Goal: Answer question/provide support: Share knowledge or assist other users

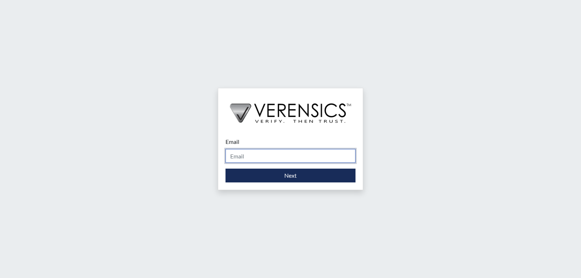
click at [288, 158] on input "Email" at bounding box center [291, 156] width 130 height 14
type input "[PERSON_NAME][EMAIL_ADDRESS][PERSON_NAME][DOMAIN_NAME]"
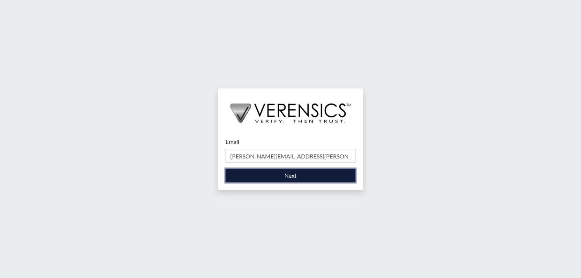
click at [267, 176] on button "Next" at bounding box center [291, 176] width 130 height 14
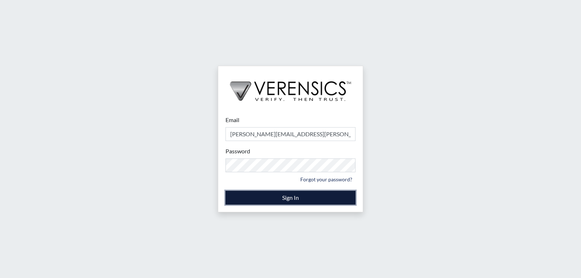
click at [290, 197] on button "Sign In" at bounding box center [291, 198] width 130 height 14
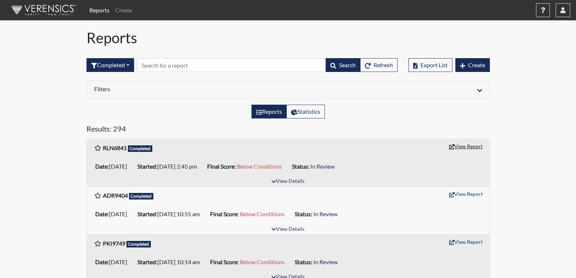
click at [458, 146] on button "View Report" at bounding box center [466, 146] width 40 height 11
click at [470, 193] on button "View Report" at bounding box center [466, 193] width 40 height 11
click at [477, 194] on button "View Report" at bounding box center [466, 193] width 40 height 11
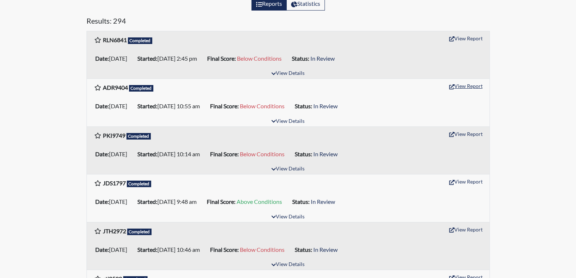
scroll to position [145, 0]
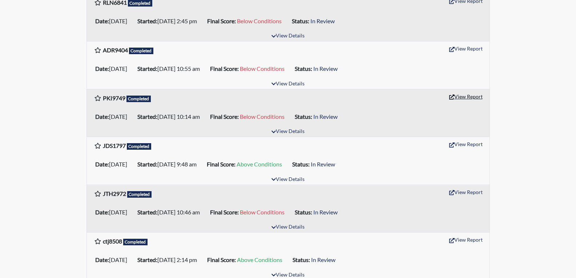
click at [458, 94] on button "View Report" at bounding box center [466, 96] width 40 height 11
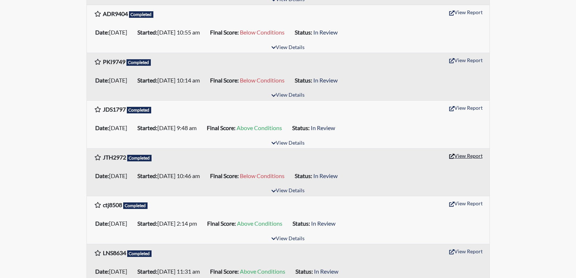
click at [469, 157] on button "View Report" at bounding box center [466, 155] width 40 height 11
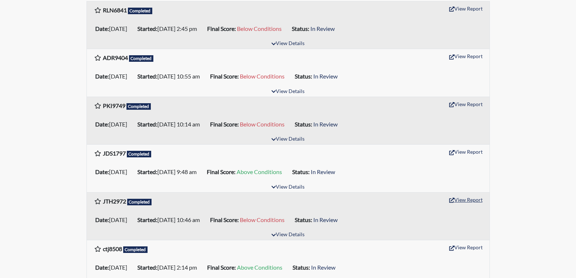
scroll to position [0, 0]
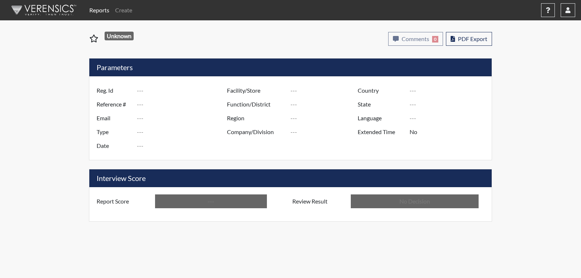
type input "RLN6841"
type input "51628"
type input "---"
type input "Corrections Pre-Employment"
type input "[DATE]"
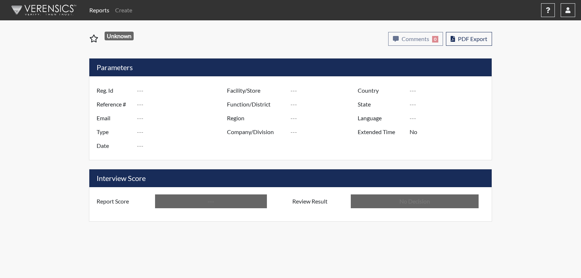
type input "[PERSON_NAME]"
type input "[GEOGRAPHIC_DATA]"
type input "[US_STATE]"
type input "English"
type input "Below Conditions"
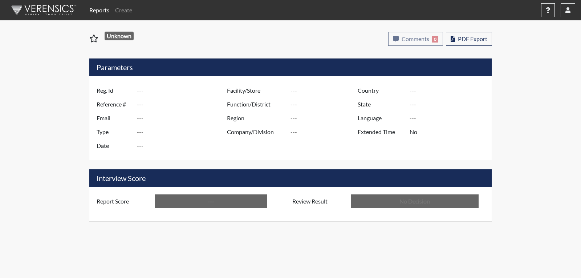
type input "In Review"
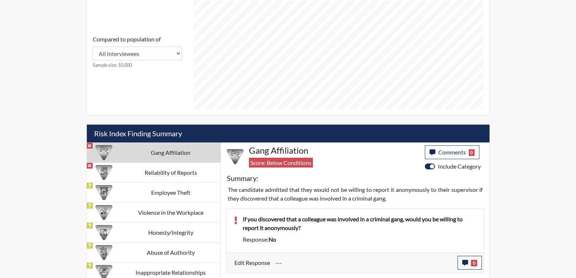
scroll to position [327, 0]
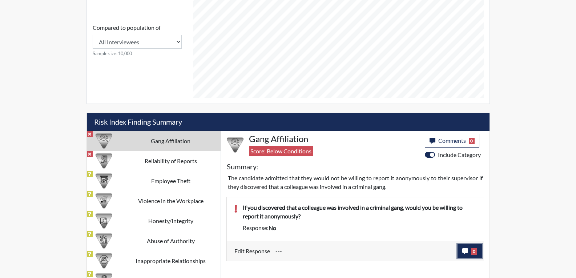
click at [460, 251] on button "0" at bounding box center [469, 251] width 24 height 14
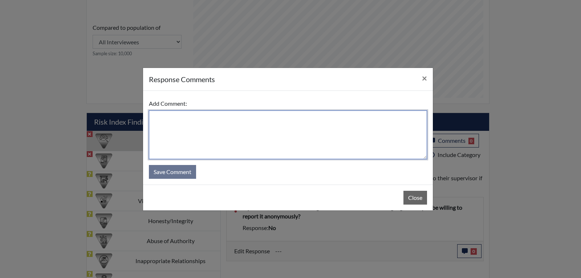
click at [203, 117] on textarea at bounding box center [288, 134] width 278 height 49
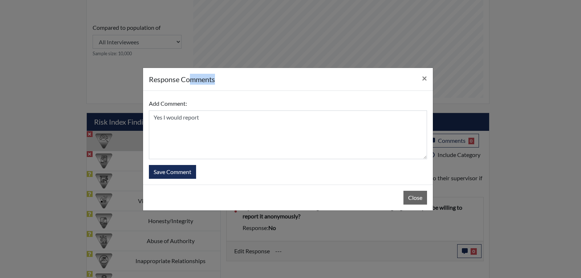
drag, startPoint x: 244, startPoint y: 80, endPoint x: 209, endPoint y: 93, distance: 37.5
click at [190, 72] on div "response Comments ×" at bounding box center [288, 79] width 290 height 23
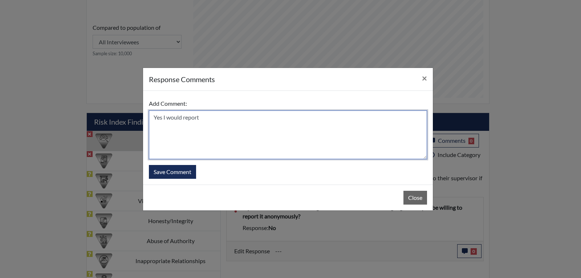
click at [211, 118] on textarea "Yes I would report" at bounding box center [288, 134] width 278 height 49
type textarea "Yes I would report anyone"
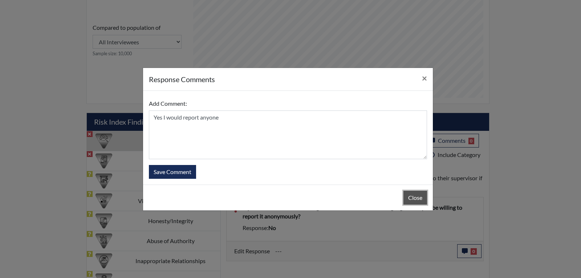
click at [419, 202] on button "Close" at bounding box center [416, 198] width 24 height 14
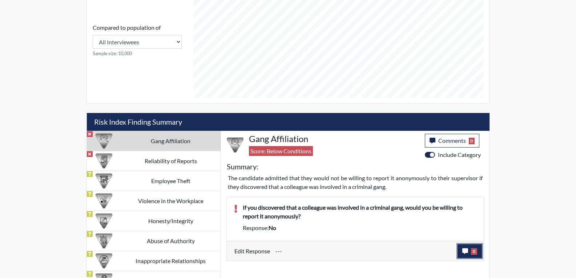
click at [469, 254] on button "0" at bounding box center [469, 251] width 24 height 14
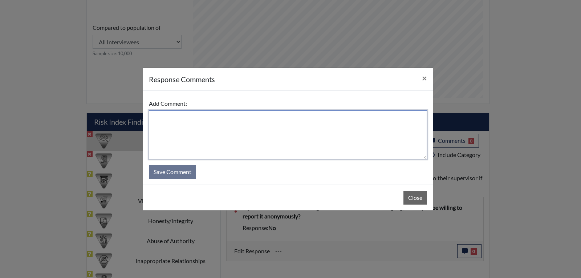
click at [186, 119] on textarea at bounding box center [288, 134] width 278 height 49
type textarea "Yes I would report anyone that was involved in any criminal gang activity"
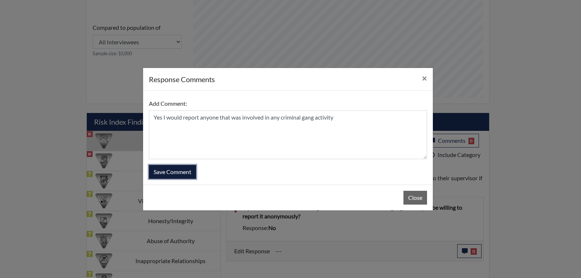
click at [167, 171] on button "Save Comment" at bounding box center [172, 172] width 47 height 14
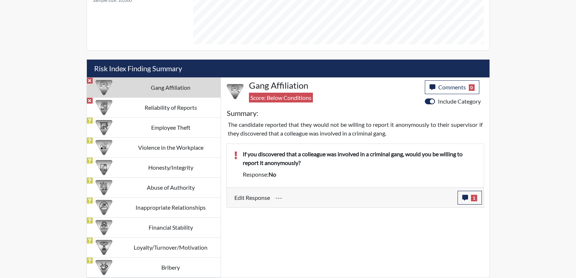
scroll to position [121, 302]
click at [179, 107] on td "Reliability of Reports" at bounding box center [171, 107] width 100 height 20
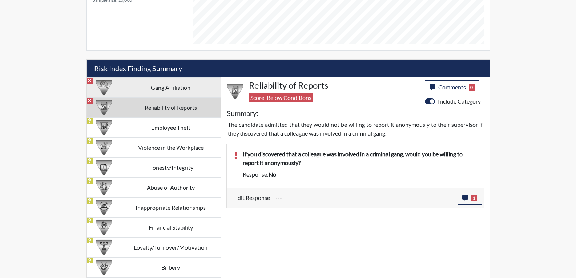
click at [177, 86] on td "Gang Affiliation" at bounding box center [171, 87] width 100 height 20
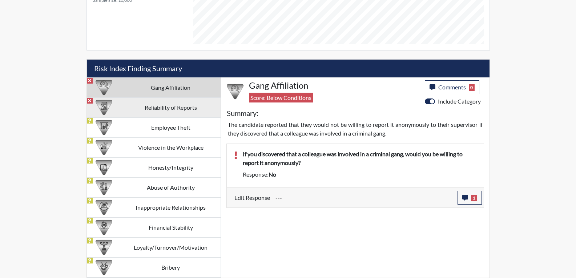
click at [176, 104] on td "Reliability of Reports" at bounding box center [171, 107] width 100 height 20
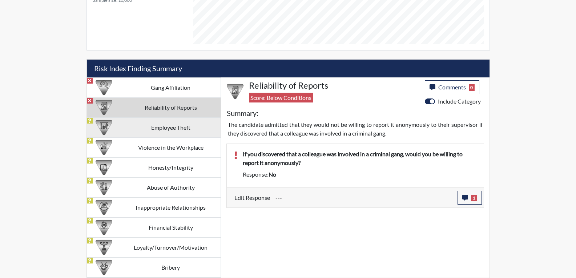
click at [176, 127] on td "Employee Theft" at bounding box center [171, 127] width 100 height 20
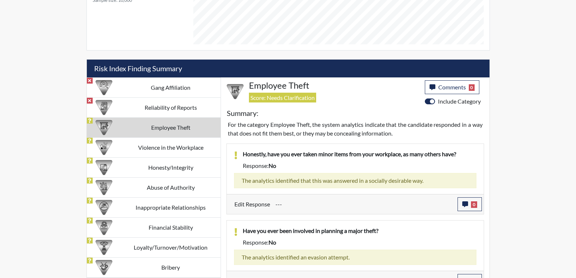
scroll to position [394, 0]
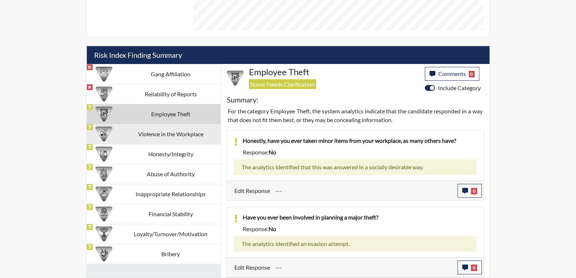
click at [185, 133] on td "Violence in the Workplace" at bounding box center [171, 134] width 100 height 20
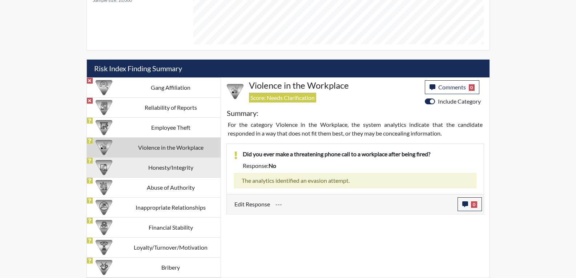
click at [175, 168] on td "Honesty/Integrity" at bounding box center [171, 167] width 100 height 20
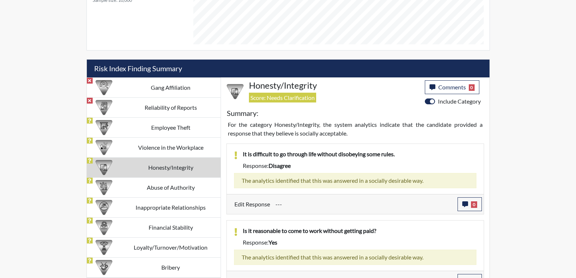
scroll to position [394, 0]
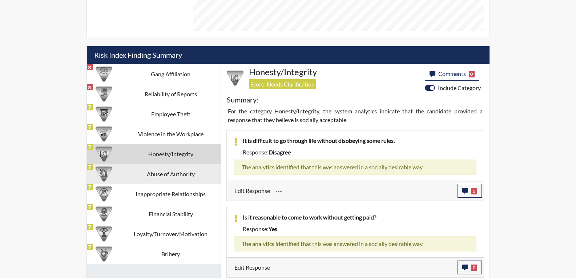
click at [174, 167] on td "Abuse of Authority" at bounding box center [171, 174] width 100 height 20
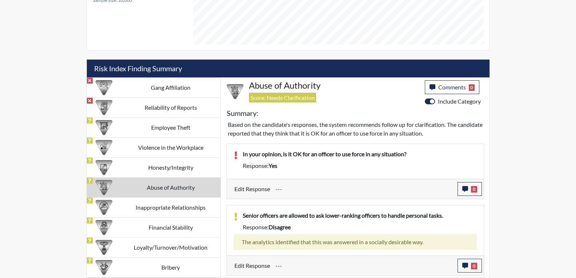
scroll to position [380, 0]
click at [175, 189] on td "Abuse of Authority" at bounding box center [171, 187] width 100 height 20
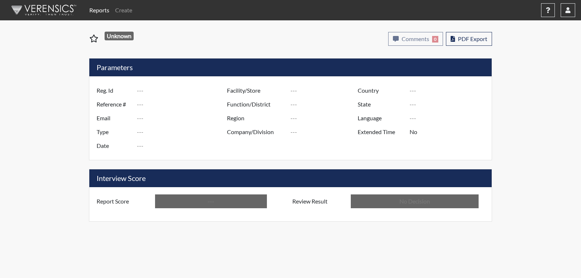
type input "ADR9404"
type input "51614"
type input "---"
type input "Corrections Pre-Employment"
type input "[DATE]"
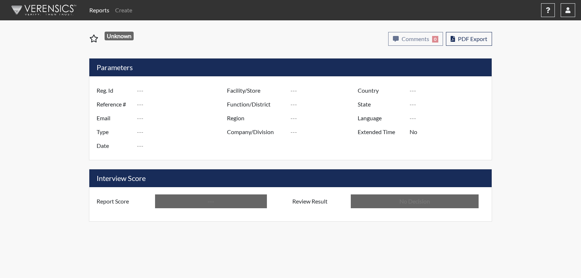
type input "[PERSON_NAME]"
type input "[GEOGRAPHIC_DATA]"
type input "[US_STATE]"
type input "English"
type input "Below Conditions"
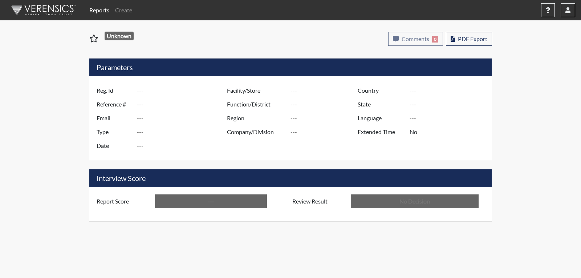
type input "In Review"
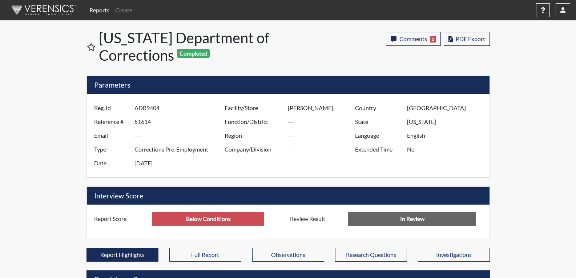
scroll to position [121, 302]
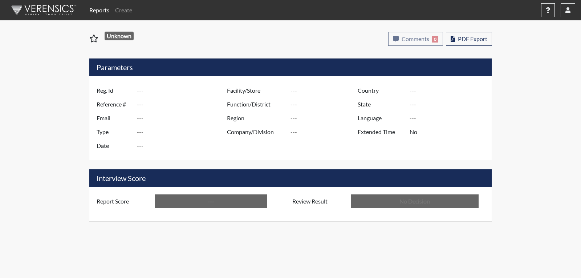
type input "ADR9404"
type input "51614"
type input "---"
type input "Corrections Pre-Employment"
type input "[DATE]"
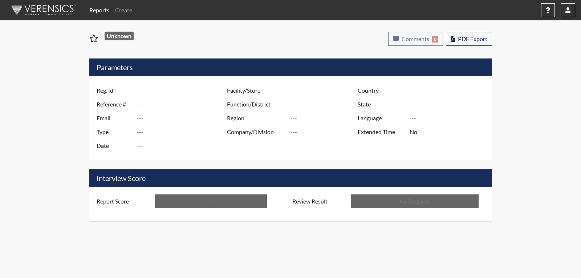
type input "[PERSON_NAME]"
type input "[GEOGRAPHIC_DATA]"
type input "[US_STATE]"
type input "English"
type input "Below Conditions"
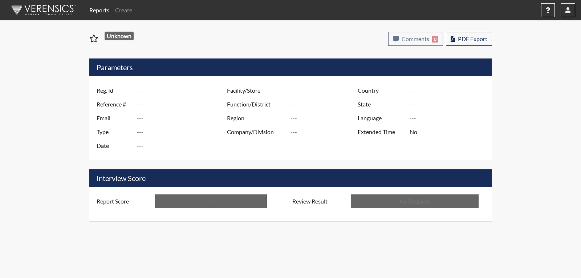
type input "In Review"
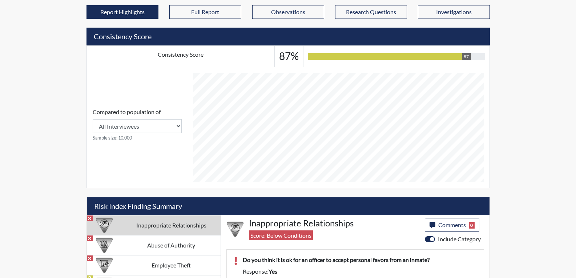
scroll to position [291, 0]
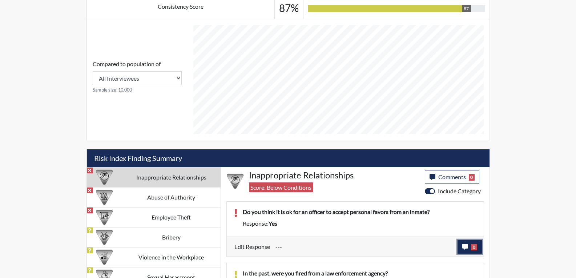
click at [467, 247] on icon "button" at bounding box center [465, 247] width 6 height 6
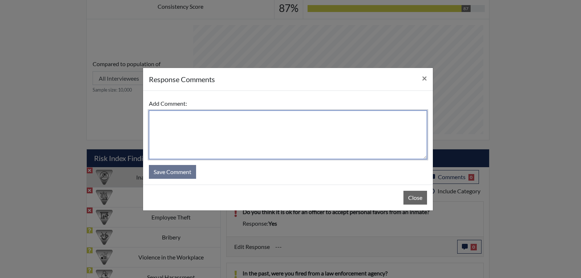
click at [166, 115] on textarea at bounding box center [288, 134] width 278 height 49
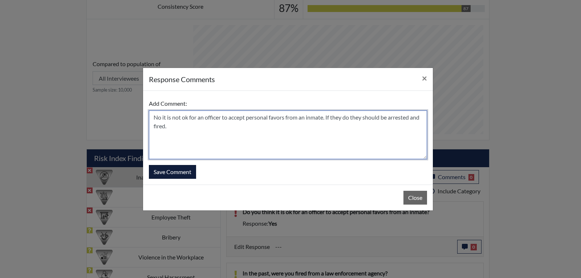
type textarea "No it is not ok for an officer to accept personal favors from an inmate. If the…"
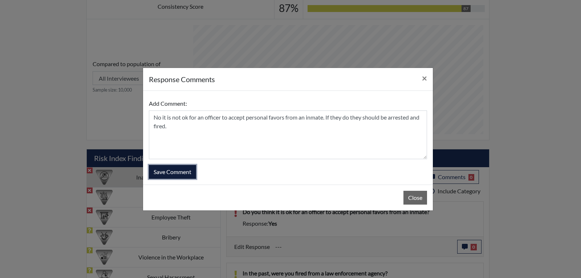
click at [183, 171] on button "Save Comment" at bounding box center [172, 172] width 47 height 14
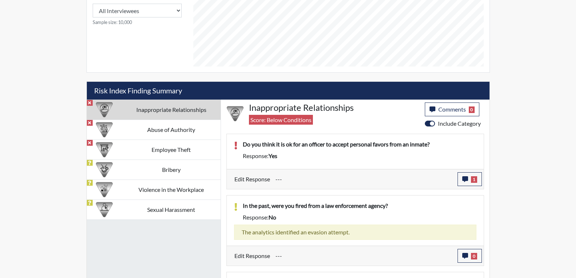
scroll to position [363, 0]
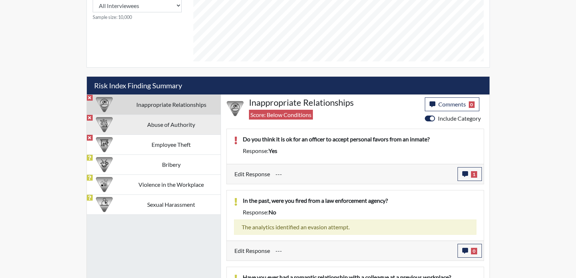
click at [186, 123] on td "Abuse of Authority" at bounding box center [171, 124] width 98 height 20
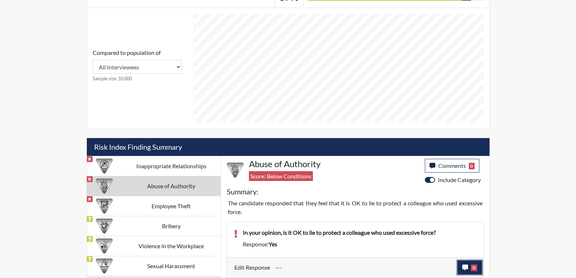
click at [461, 267] on button "0" at bounding box center [469, 267] width 24 height 14
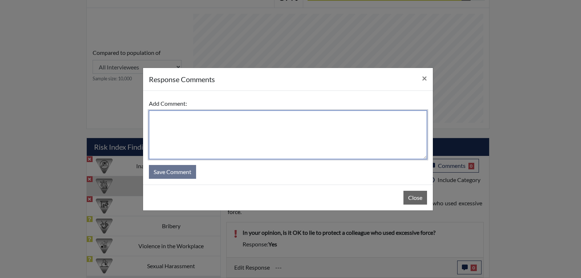
click at [165, 125] on textarea at bounding box center [288, 134] width 278 height 49
type textarea "No you should not protect anyone the uses excessive force. You should report it."
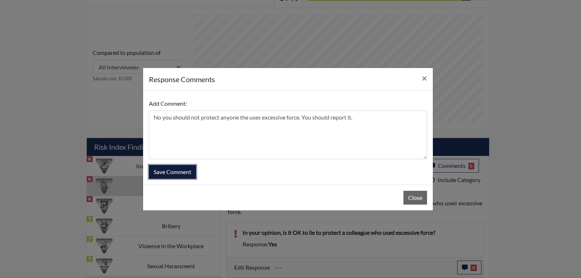
click at [176, 170] on button "Save Comment" at bounding box center [172, 172] width 47 height 14
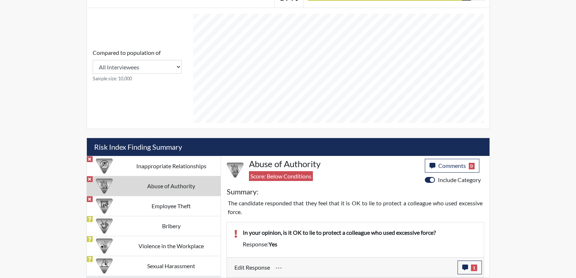
scroll to position [121, 302]
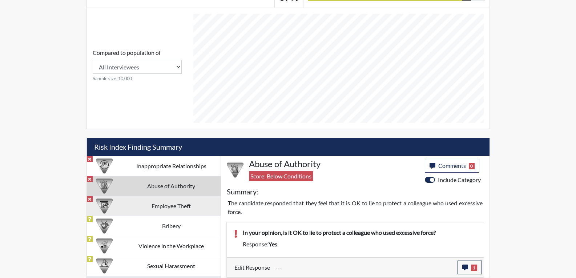
click at [157, 207] on td "Employee Theft" at bounding box center [171, 206] width 98 height 20
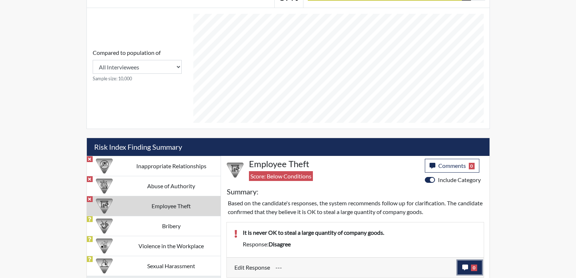
click at [468, 269] on button "0" at bounding box center [469, 267] width 24 height 14
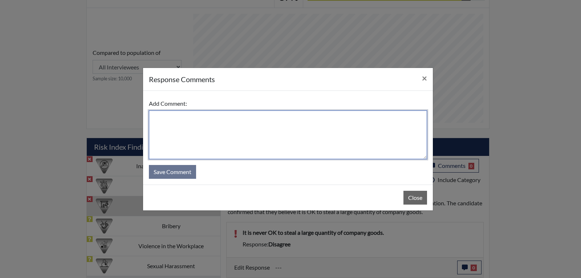
click at [256, 125] on textarea at bounding box center [288, 134] width 278 height 49
type textarea "I agree it is never ok to steal a large quantity of company goods."
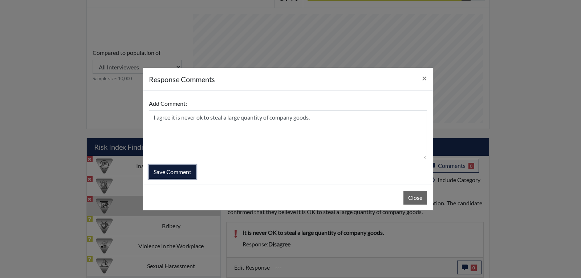
click at [169, 172] on button "Save Comment" at bounding box center [172, 172] width 47 height 14
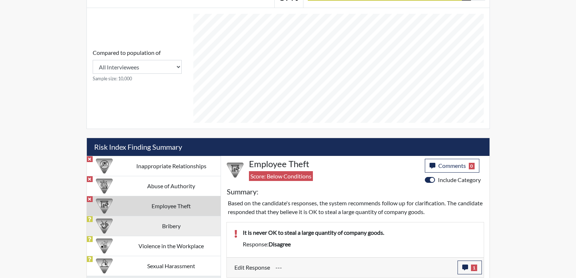
click at [162, 222] on td "Bribery" at bounding box center [171, 226] width 98 height 20
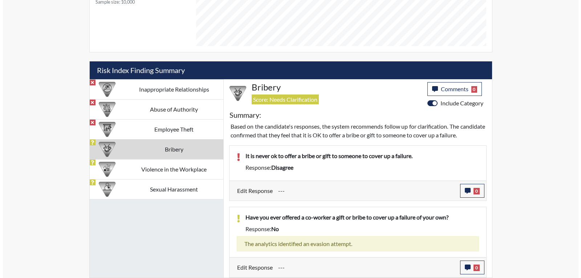
scroll to position [387, 0]
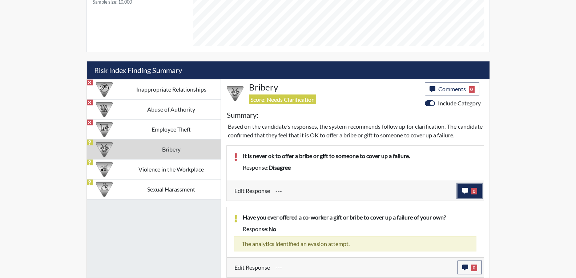
click at [465, 191] on icon "button" at bounding box center [465, 191] width 6 height 6
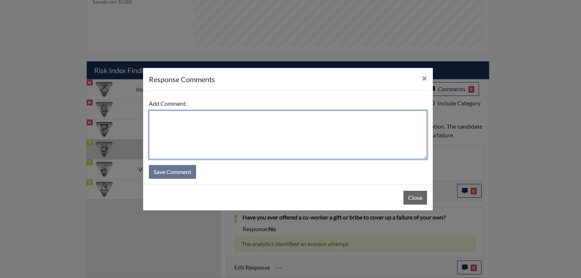
click at [211, 124] on textarea at bounding box center [288, 134] width 278 height 49
type textarea "I agree it is never ok to bribe a"
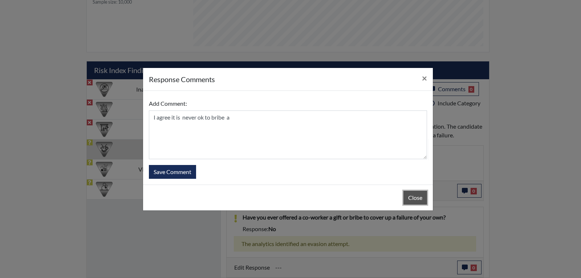
click at [424, 200] on button "Close" at bounding box center [416, 198] width 24 height 14
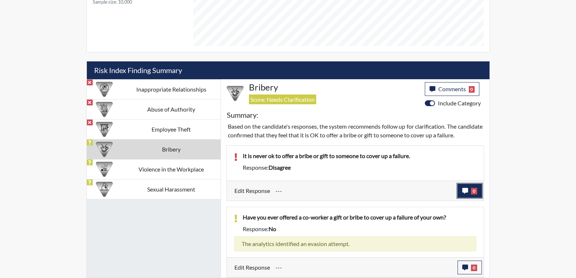
click at [465, 194] on button "0" at bounding box center [469, 191] width 24 height 14
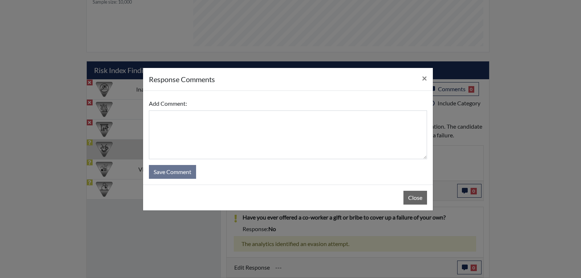
click at [466, 191] on div "response Comments × Add Comment: Save Comment Close" at bounding box center [290, 139] width 581 height 278
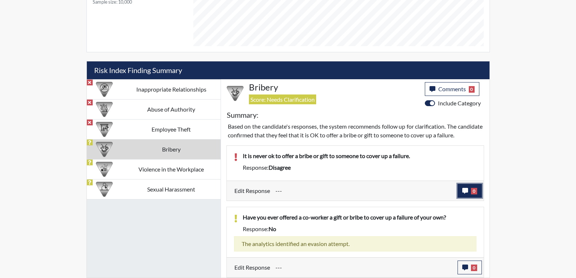
click at [476, 185] on button "0" at bounding box center [469, 191] width 24 height 14
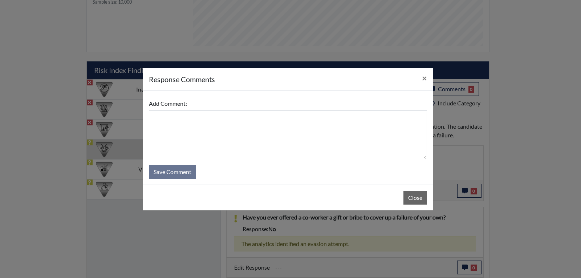
drag, startPoint x: 366, startPoint y: 192, endPoint x: 361, endPoint y: 200, distance: 9.5
click at [361, 220] on div "response Comments × Add Comment: Save Comment Close" at bounding box center [290, 139] width 581 height 278
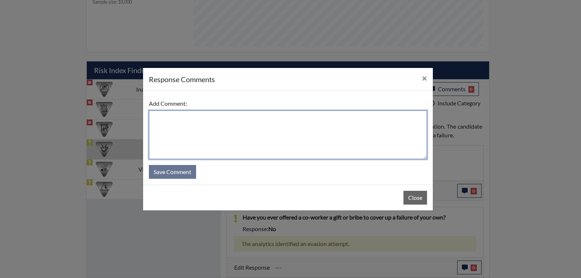
click at [288, 129] on textarea at bounding box center [288, 134] width 278 height 49
type textarea "It is never ok to ever bribe anyone for anything"
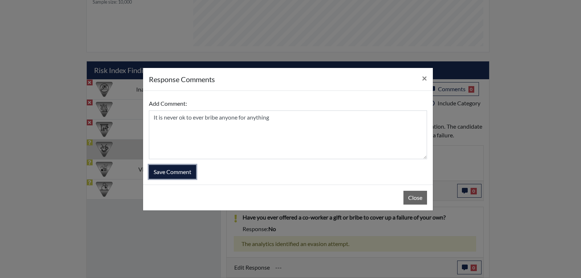
click at [193, 170] on button "Save Comment" at bounding box center [172, 172] width 47 height 14
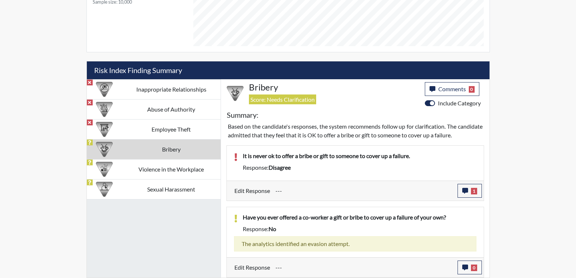
scroll to position [121, 302]
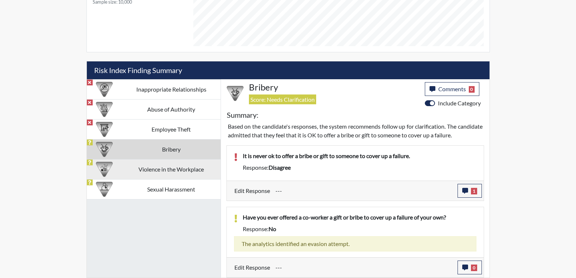
click at [189, 171] on td "Violence in the Workplace" at bounding box center [171, 169] width 98 height 20
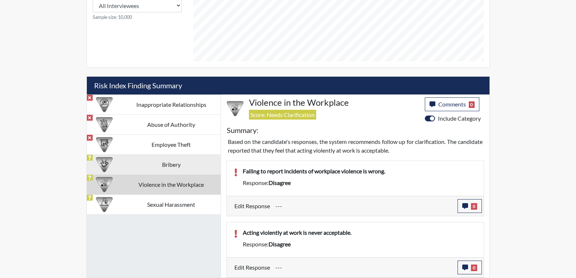
scroll to position [363, 0]
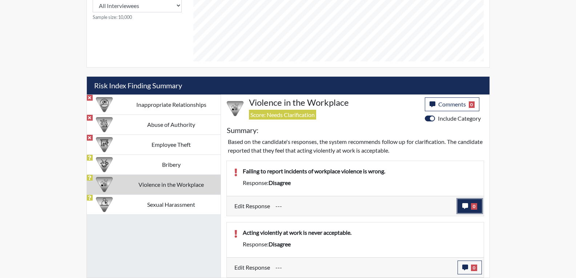
click at [463, 204] on icon "button" at bounding box center [465, 206] width 6 height 6
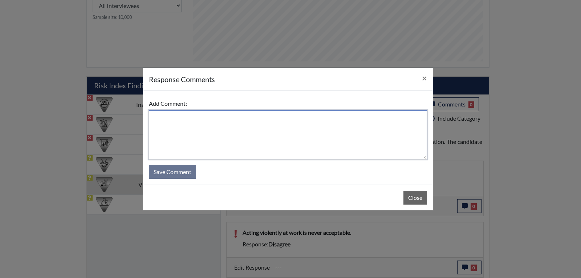
click at [214, 124] on textarea at bounding box center [288, 134] width 278 height 49
type textarea "I agree it is wrong if you do not report workplace violence"
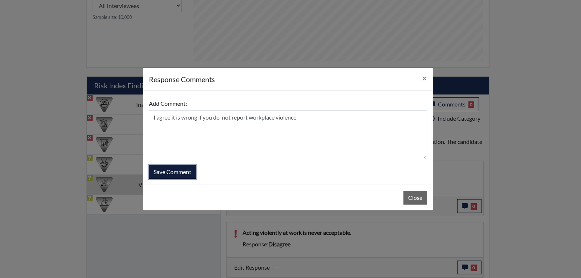
click at [180, 170] on button "Save Comment" at bounding box center [172, 172] width 47 height 14
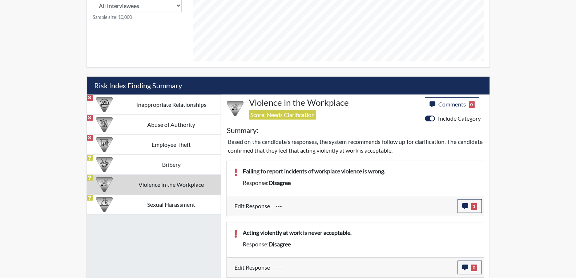
scroll to position [121, 302]
click at [465, 269] on icon "button" at bounding box center [465, 267] width 6 height 6
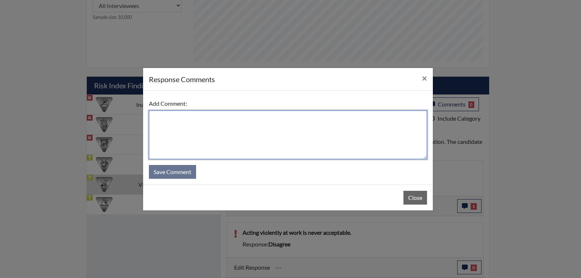
click at [223, 122] on textarea at bounding box center [288, 134] width 278 height 49
type textarea "I agree it is never acceptable to act violently at work"
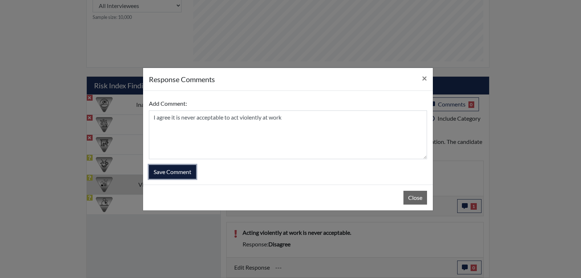
click at [179, 174] on button "Save Comment" at bounding box center [172, 172] width 47 height 14
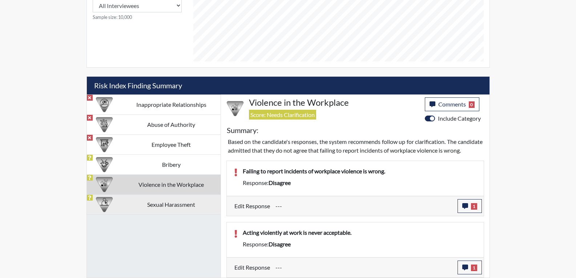
click at [180, 195] on td "Sexual Harassment" at bounding box center [171, 204] width 98 height 20
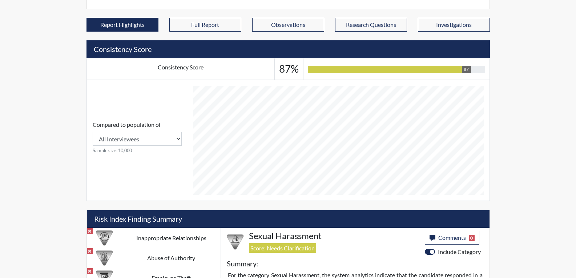
scroll to position [212, 0]
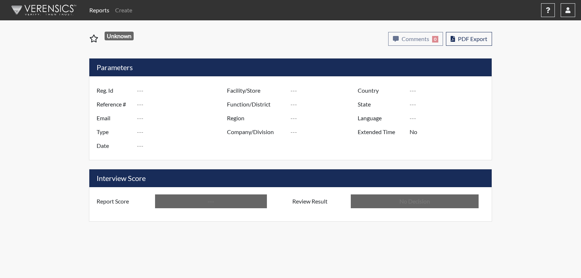
type input "PKI9749"
type input "51563"
type input "---"
type input "Corrections Pre-Employment"
type input "[DATE]"
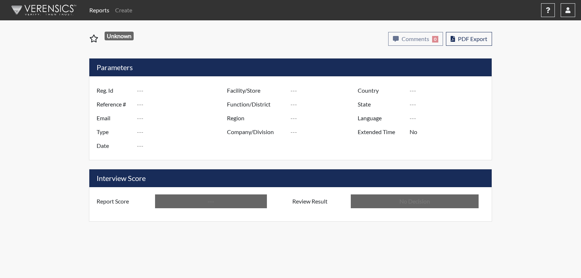
type input "[PERSON_NAME]"
type input "[GEOGRAPHIC_DATA]"
type input "[US_STATE]"
type input "English"
type input "Below Conditions"
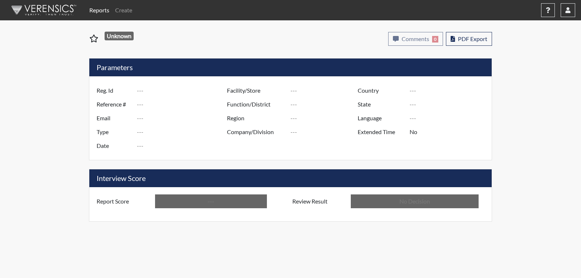
type input "In Review"
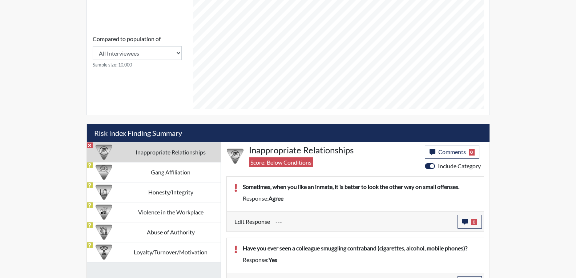
scroll to position [327, 0]
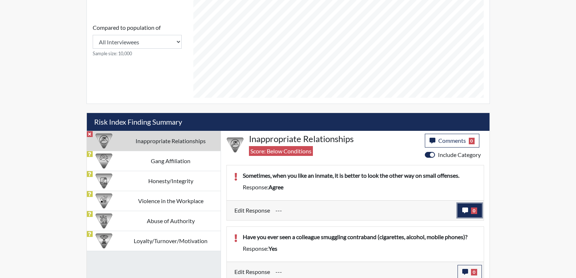
click at [463, 211] on icon "button" at bounding box center [465, 210] width 6 height 6
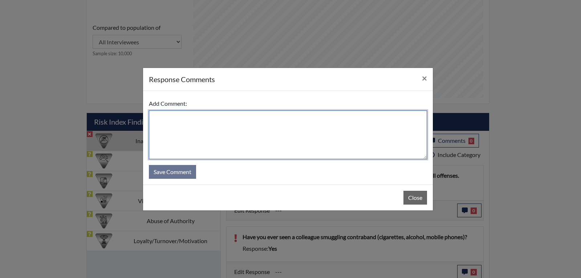
click at [195, 124] on textarea at bounding box center [288, 134] width 278 height 49
type textarea "I"
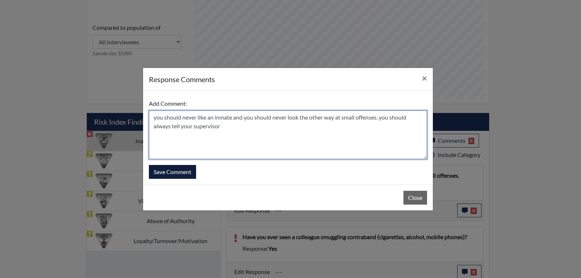
type textarea "you should never like an inmate and you should never look the other way at smal…"
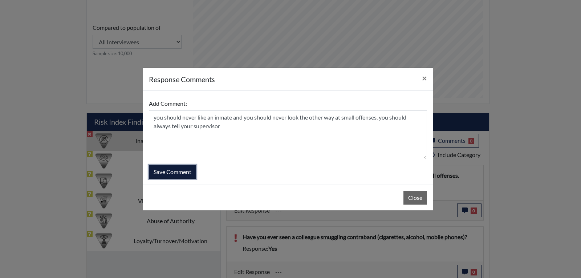
click at [183, 171] on button "Save Comment" at bounding box center [172, 172] width 47 height 14
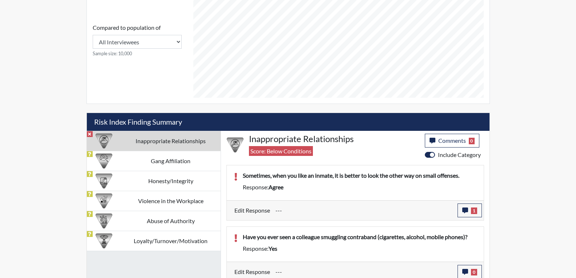
scroll to position [121, 302]
click at [461, 271] on button "0" at bounding box center [469, 272] width 24 height 14
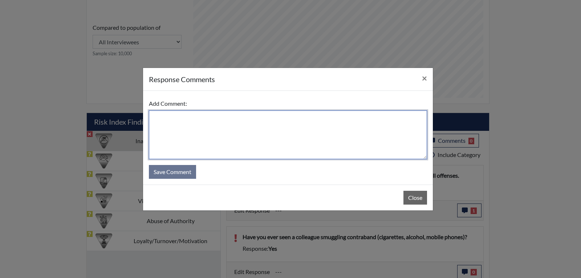
click at [220, 127] on textarea at bounding box center [288, 134] width 278 height 49
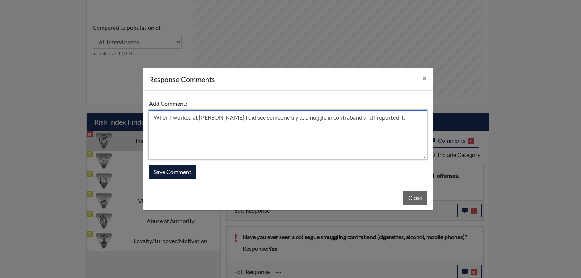
type textarea "When I worked at Wheeler I did see someone try to smuggle in contraband and I r…"
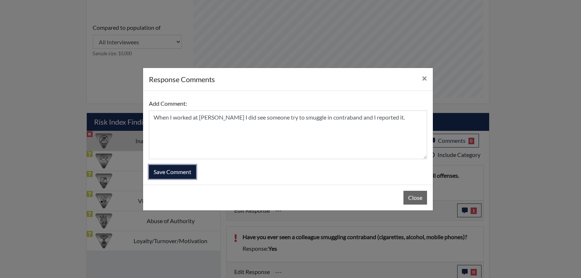
click at [177, 171] on button "Save Comment" at bounding box center [172, 172] width 47 height 14
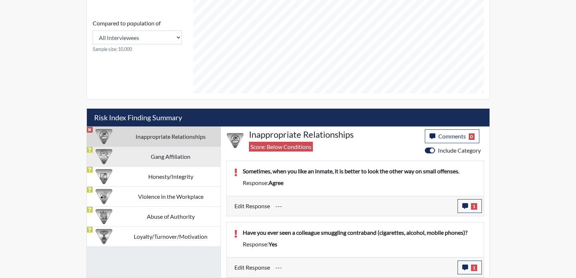
click at [151, 155] on td "Gang Affiliation" at bounding box center [171, 156] width 100 height 20
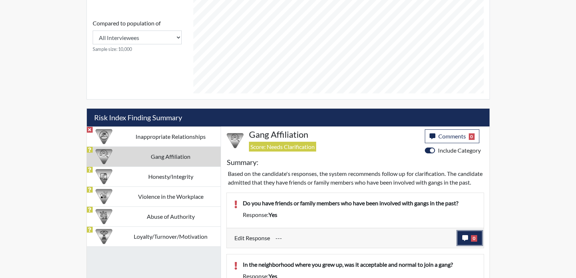
click at [468, 241] on icon "button" at bounding box center [465, 238] width 6 height 6
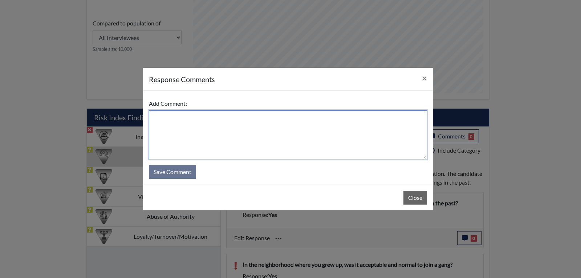
click at [246, 126] on textarea at bounding box center [288, 134] width 278 height 49
type textarea "No I do not have family or friends that are involved in any type of a gang"
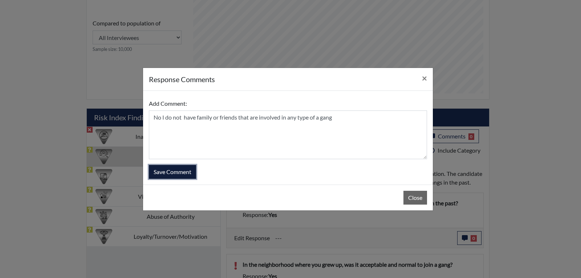
click at [183, 172] on button "Save Comment" at bounding box center [172, 172] width 47 height 14
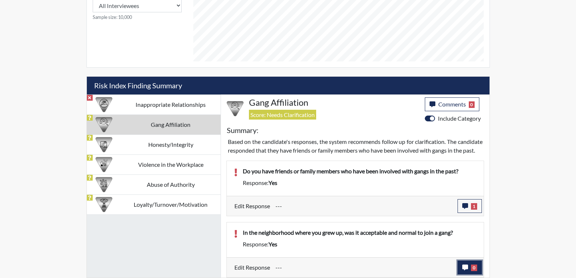
click at [464, 265] on icon "button" at bounding box center [465, 267] width 6 height 6
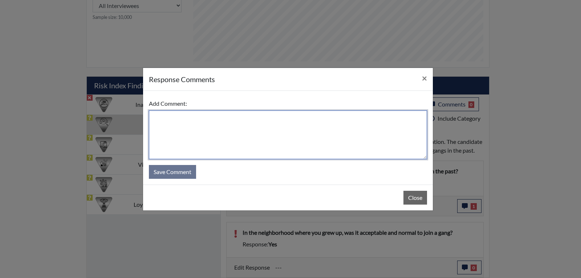
click at [159, 118] on textarea at bounding box center [288, 134] width 278 height 49
type textarea "No it was not acceptable to be in a gang where I grew up"
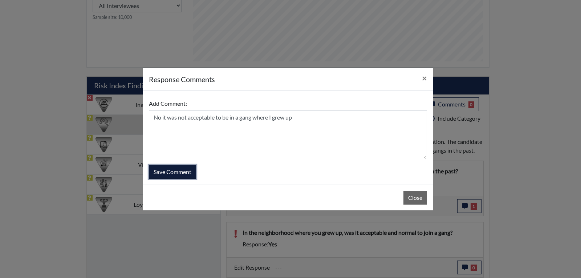
click at [162, 170] on button "Save Comment" at bounding box center [172, 172] width 47 height 14
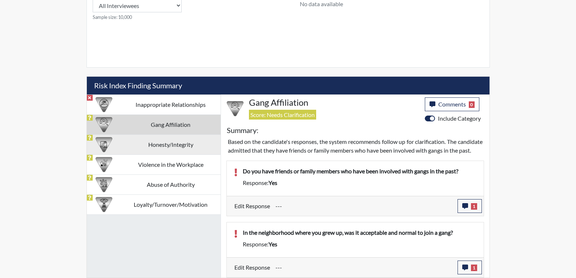
click at [166, 134] on td "Honesty/Integrity" at bounding box center [171, 144] width 100 height 20
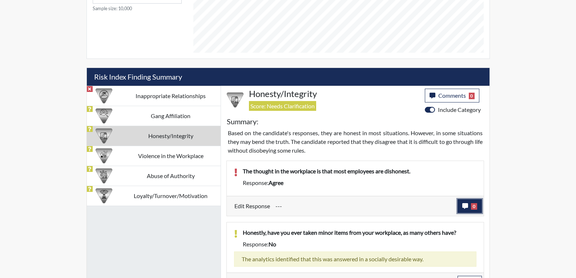
click at [465, 208] on icon "button" at bounding box center [465, 206] width 6 height 6
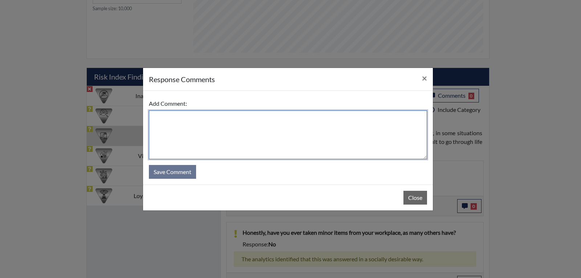
click at [215, 124] on textarea at bounding box center [288, 134] width 278 height 49
type textarea "Most people are honest"
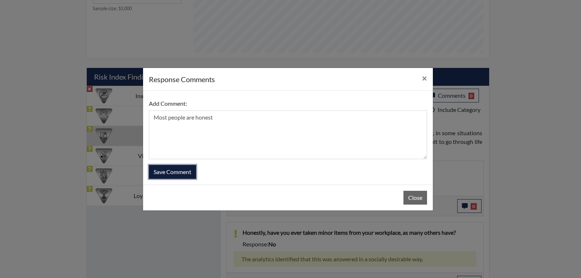
click at [177, 173] on button "Save Comment" at bounding box center [172, 172] width 47 height 14
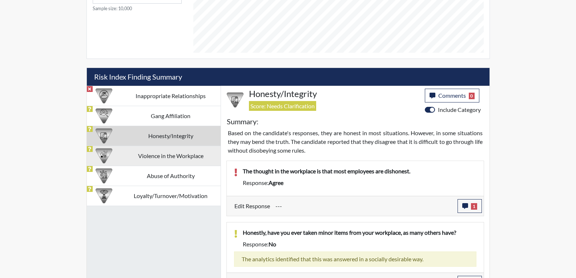
click at [169, 155] on td "Violence in the Workplace" at bounding box center [171, 156] width 100 height 20
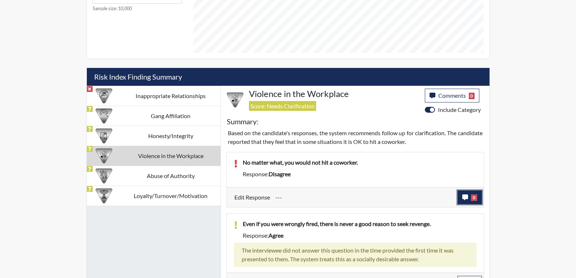
click at [469, 201] on button "0" at bounding box center [469, 197] width 24 height 14
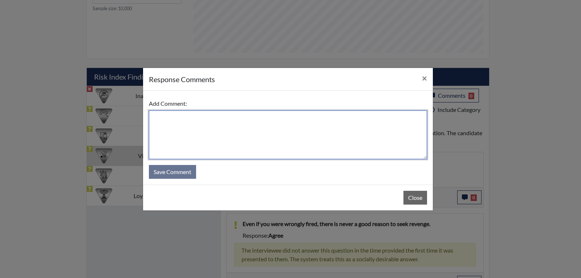
click at [377, 121] on textarea at bounding box center [288, 134] width 278 height 49
type textarea "I read this one wrong. No I would never hit a coworker"
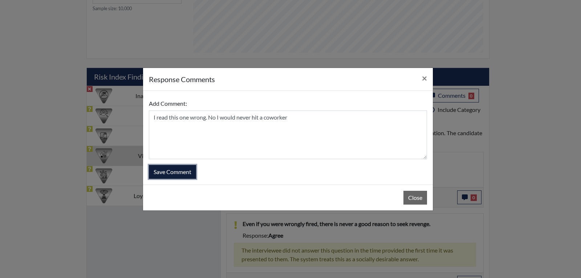
click at [180, 168] on button "Save Comment" at bounding box center [172, 172] width 47 height 14
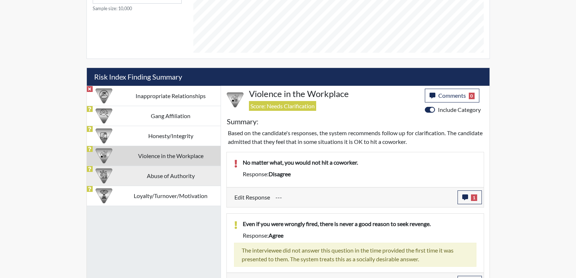
click at [164, 174] on td "Abuse of Authority" at bounding box center [171, 176] width 100 height 20
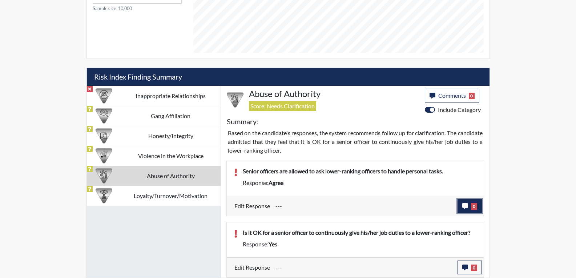
click at [472, 207] on span "0" at bounding box center [474, 206] width 6 height 7
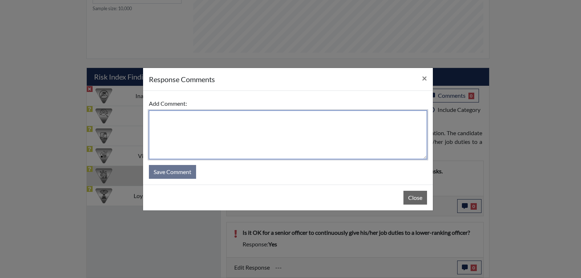
click at [308, 121] on textarea at bounding box center [288, 134] width 278 height 49
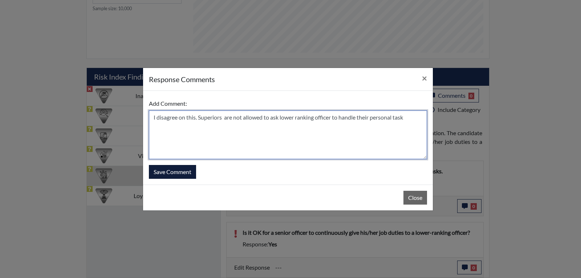
type textarea "I disagree on this. Superiors are not allowed to ask lower ranking officer to h…"
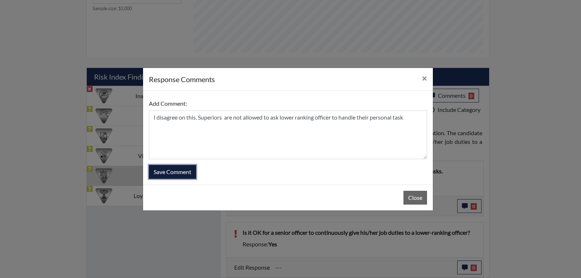
click at [178, 171] on button "Save Comment" at bounding box center [172, 172] width 47 height 14
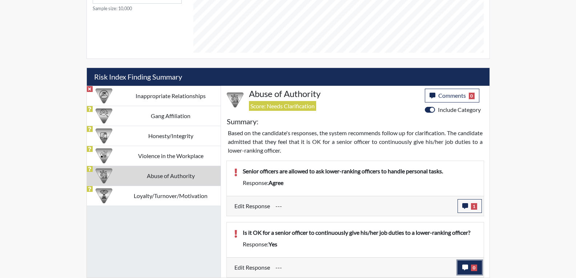
drag, startPoint x: 466, startPoint y: 267, endPoint x: 462, endPoint y: 267, distance: 4.0
click at [462, 267] on icon "button" at bounding box center [465, 267] width 6 height 6
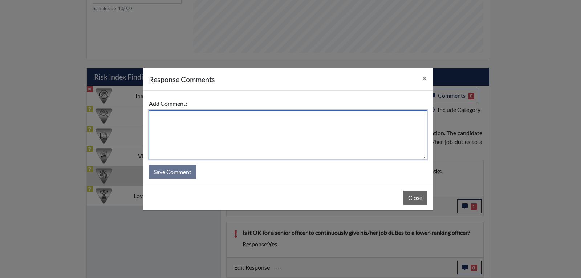
click at [182, 122] on textarea at bounding box center [288, 134] width 278 height 49
type textarea "No it's not. A senior officer needs to handle their responsobilities just like …"
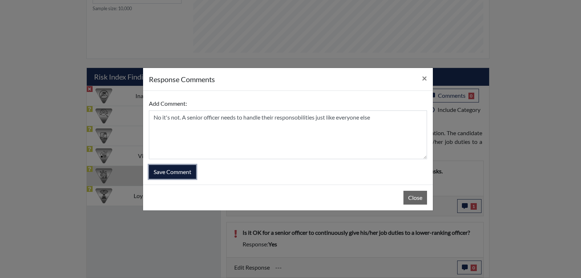
click at [159, 177] on button "Save Comment" at bounding box center [172, 172] width 47 height 14
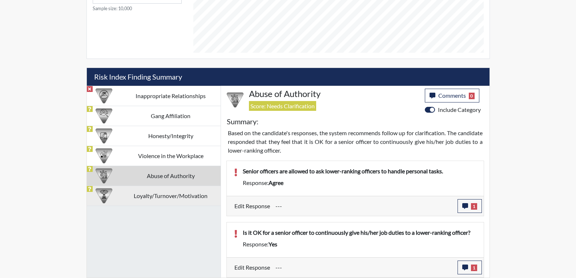
click at [156, 195] on td "Loyalty/Turnover/Motivation" at bounding box center [171, 196] width 100 height 20
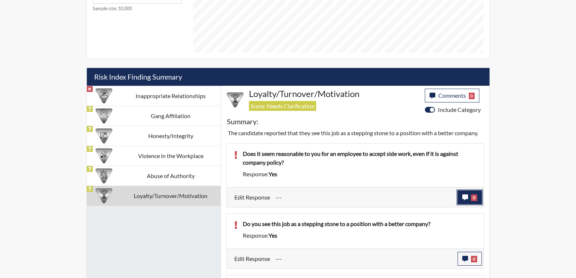
click at [465, 199] on icon "button" at bounding box center [465, 197] width 6 height 6
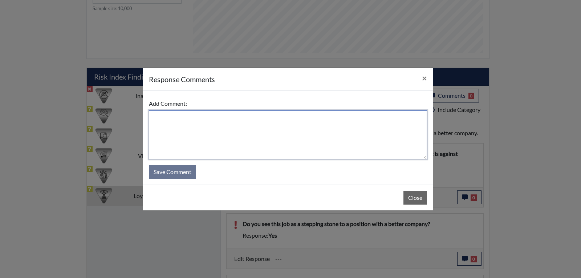
click at [173, 128] on textarea at bounding box center [288, 134] width 278 height 49
type textarea "If it against company policy, you should not take on any other job or position"
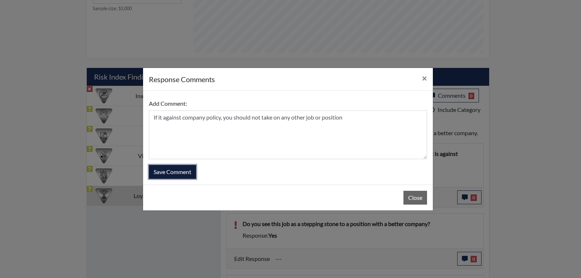
click at [170, 172] on button "Save Comment" at bounding box center [172, 172] width 47 height 14
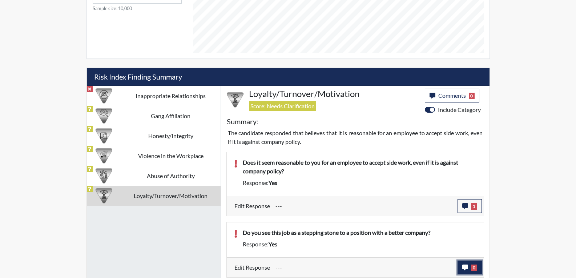
click at [460, 267] on button "0" at bounding box center [469, 267] width 24 height 14
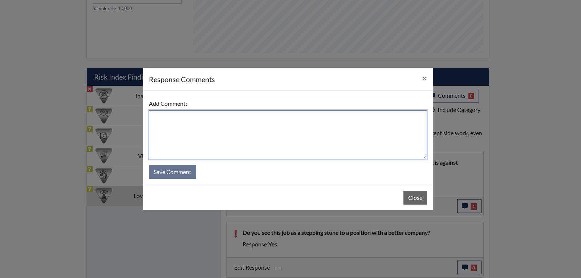
click at [177, 120] on textarea at bounding box center [288, 134] width 278 height 49
type textarea "I see this job as a career path to better myself within the walls of GDC"
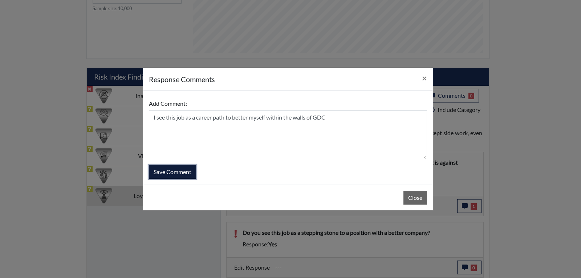
click at [178, 169] on button "Save Comment" at bounding box center [172, 172] width 47 height 14
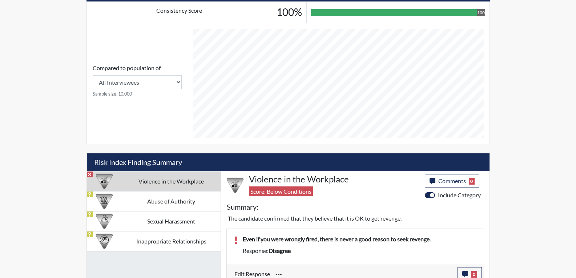
scroll to position [291, 0]
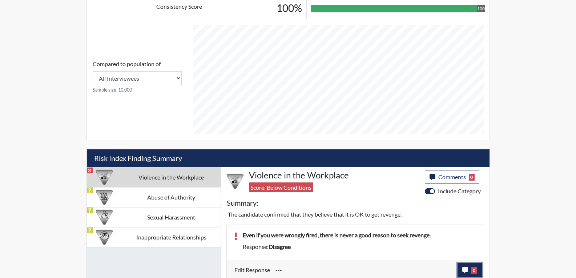
click at [461, 271] on button "0" at bounding box center [469, 270] width 24 height 14
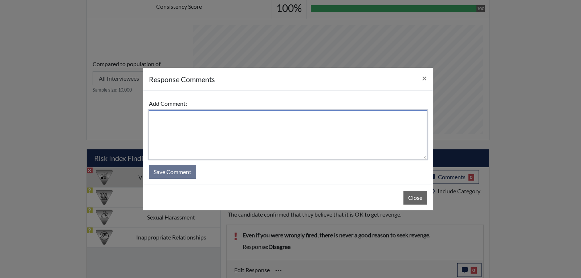
click at [209, 122] on textarea at bounding box center [288, 134] width 278 height 49
type textarea "You should never take revenge if you lose your job or for anything else"
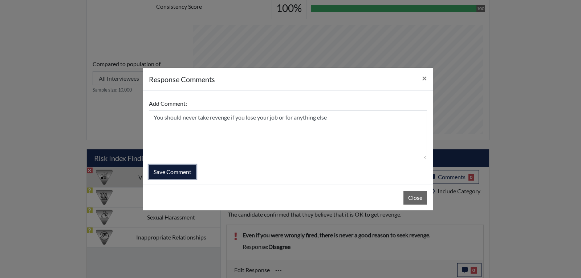
click at [178, 170] on button "Save Comment" at bounding box center [172, 172] width 47 height 14
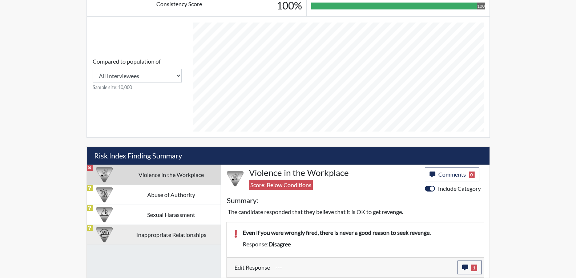
scroll to position [121, 302]
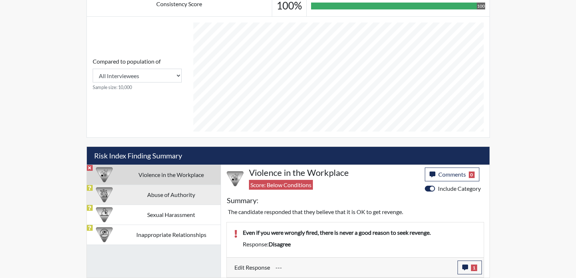
click at [175, 194] on td "Abuse of Authority" at bounding box center [171, 195] width 98 height 20
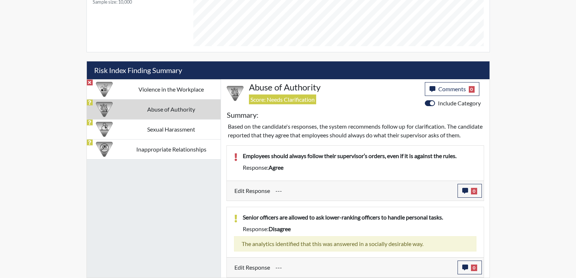
scroll to position [387, 0]
click at [465, 190] on icon "button" at bounding box center [465, 191] width 6 height 6
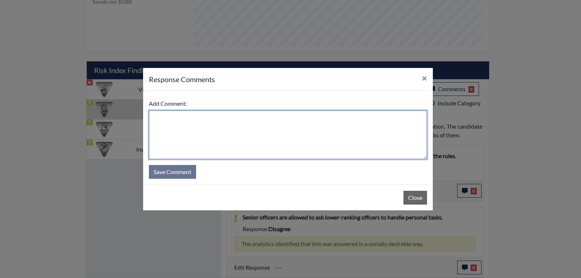
click at [172, 117] on textarea at bounding box center [288, 134] width 278 height 49
type textarea "No you should not follow your supervisor's advise if it is against the rules"
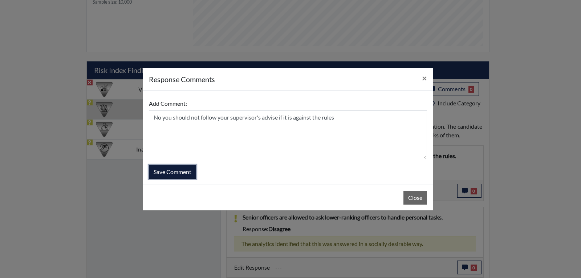
click at [165, 169] on button "Save Comment" at bounding box center [172, 172] width 47 height 14
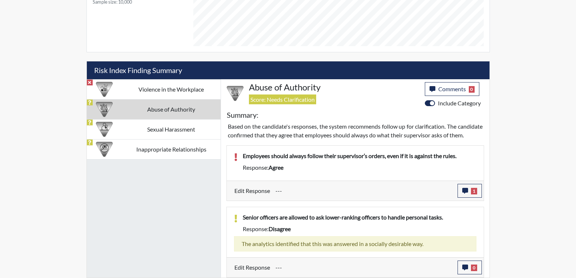
scroll to position [121, 302]
click at [161, 121] on td "Sexual Harassment" at bounding box center [171, 129] width 98 height 20
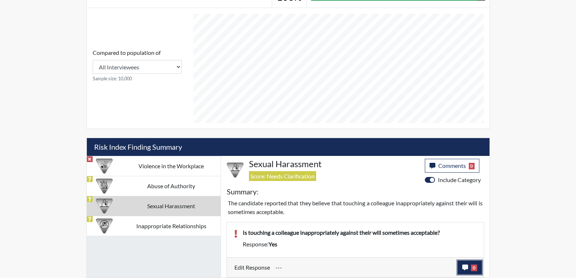
click at [459, 269] on button "0" at bounding box center [469, 267] width 24 height 14
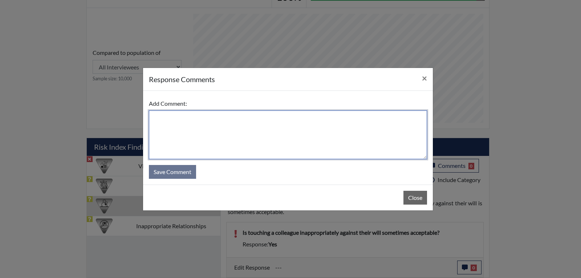
click at [243, 123] on textarea at bounding box center [288, 134] width 278 height 49
type textarea "No this is never acceptable"
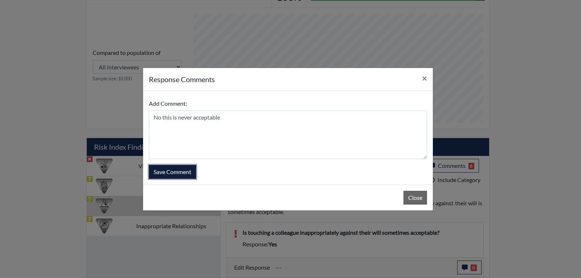
click at [171, 173] on button "Save Comment" at bounding box center [172, 172] width 47 height 14
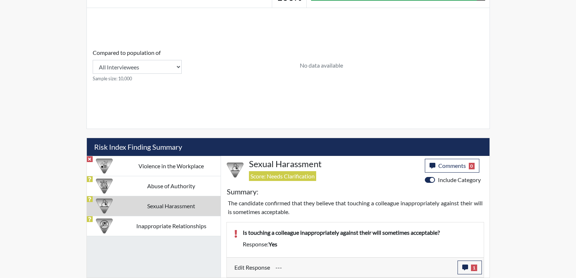
click at [171, 229] on td "Inappropriate Relationships" at bounding box center [171, 226] width 98 height 20
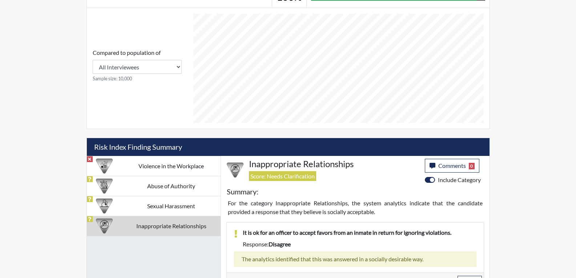
scroll to position [121, 302]
